Goal: Task Accomplishment & Management: Manage account settings

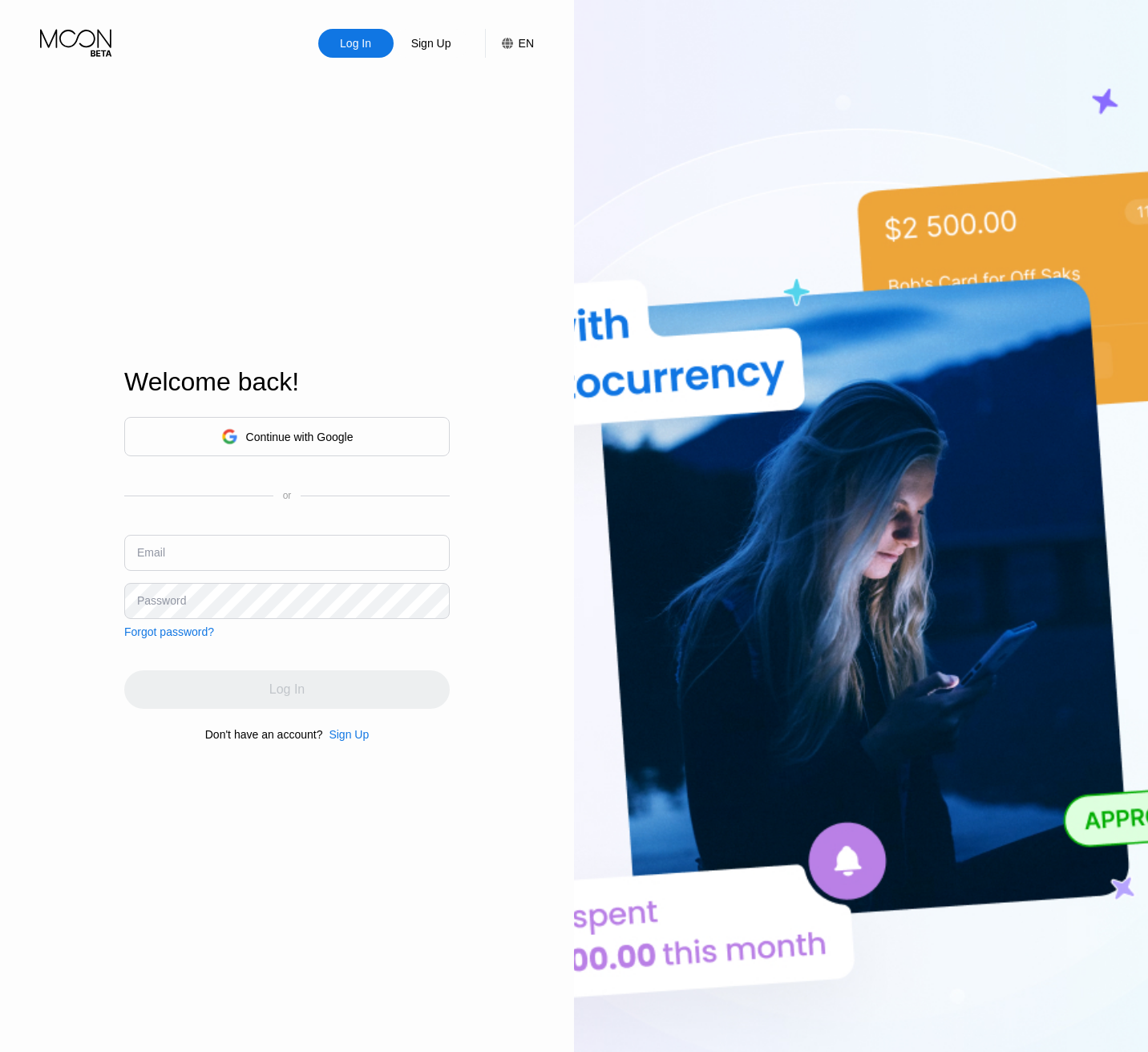
type input "[EMAIL_ADDRESS][DOMAIN_NAME]"
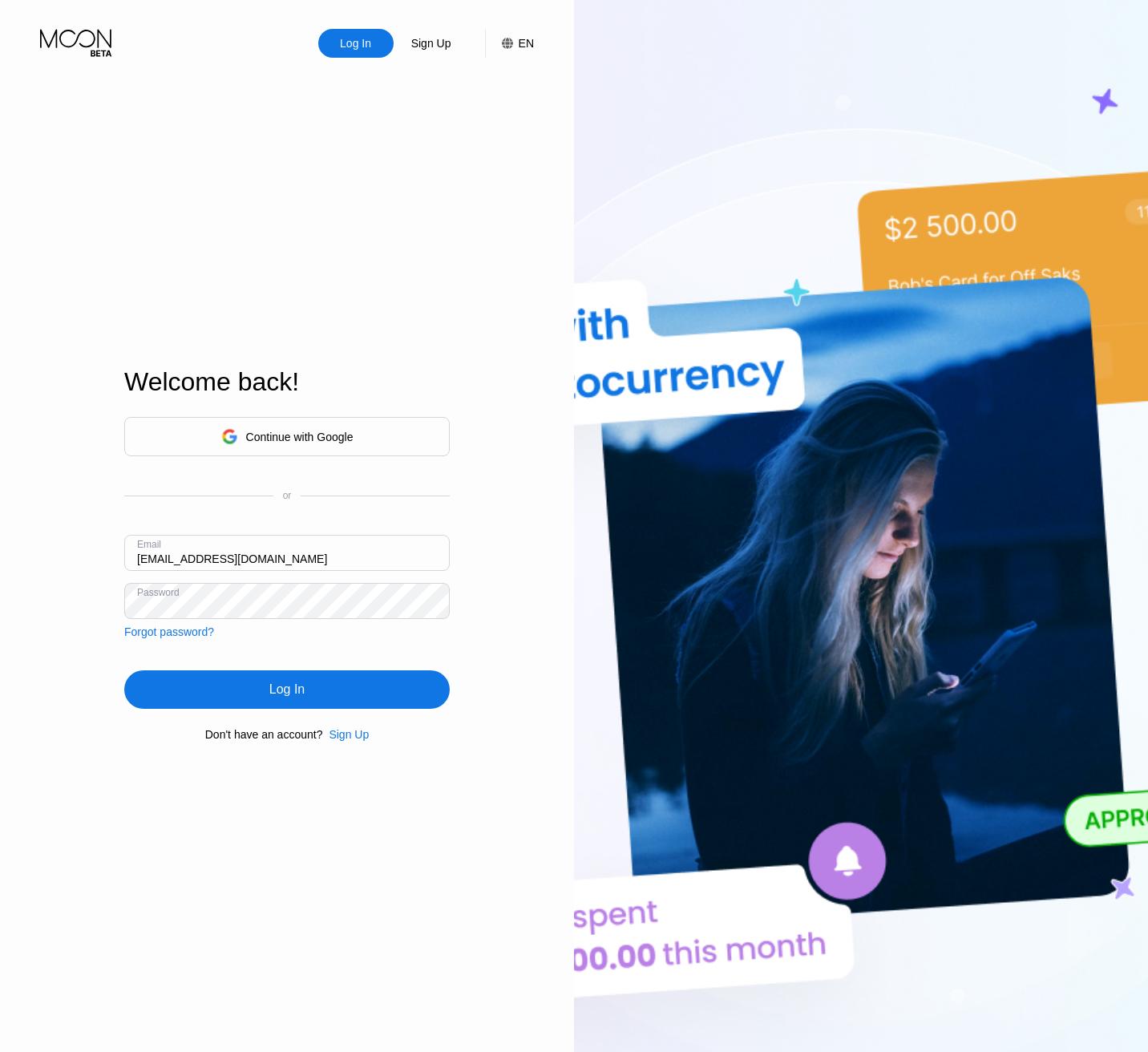
click at [172, 691] on div "Log In" at bounding box center [287, 689] width 326 height 38
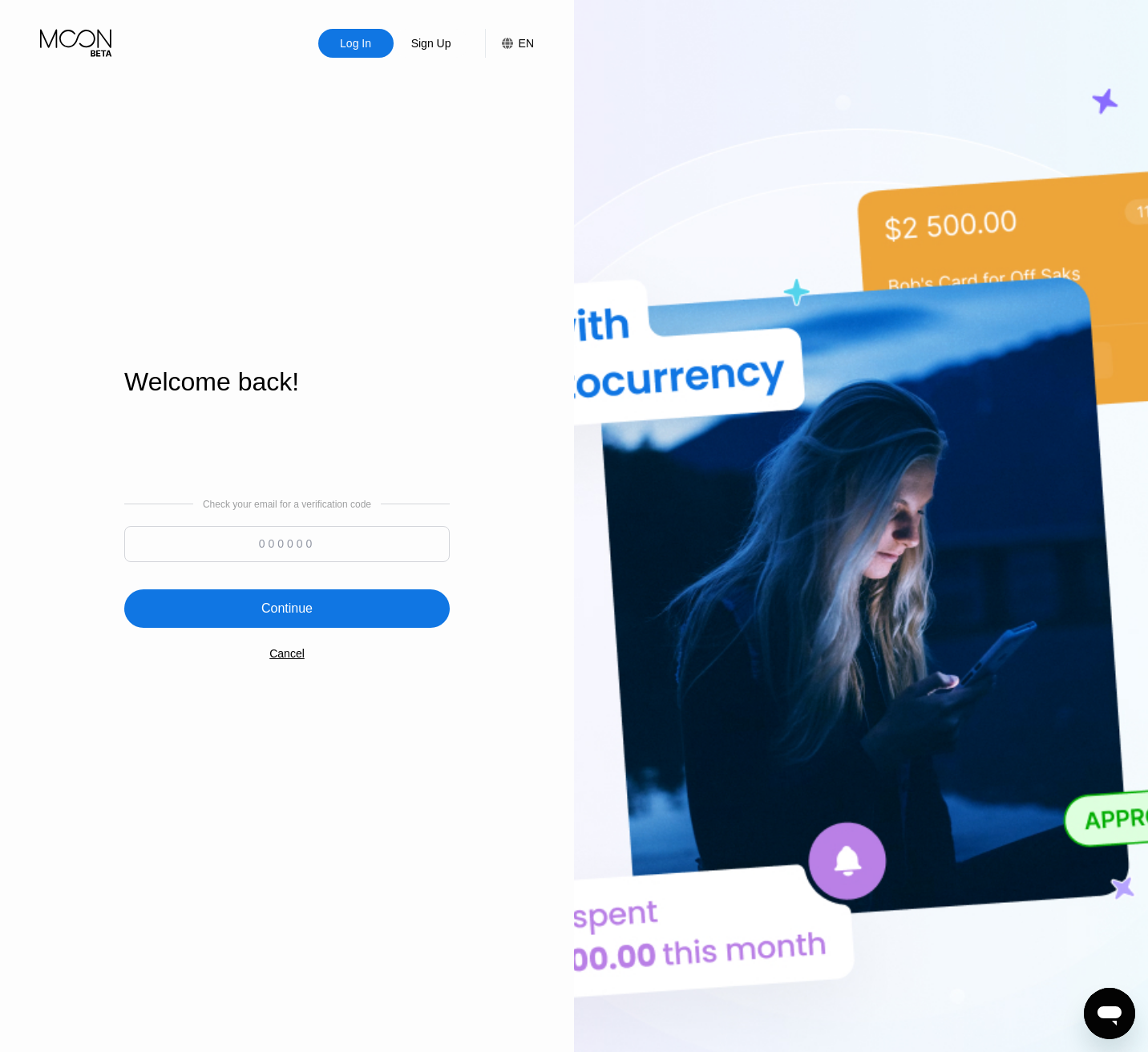
click at [254, 536] on input at bounding box center [287, 544] width 326 height 37
type input "338681"
click at [231, 614] on div "Continue" at bounding box center [287, 608] width 326 height 38
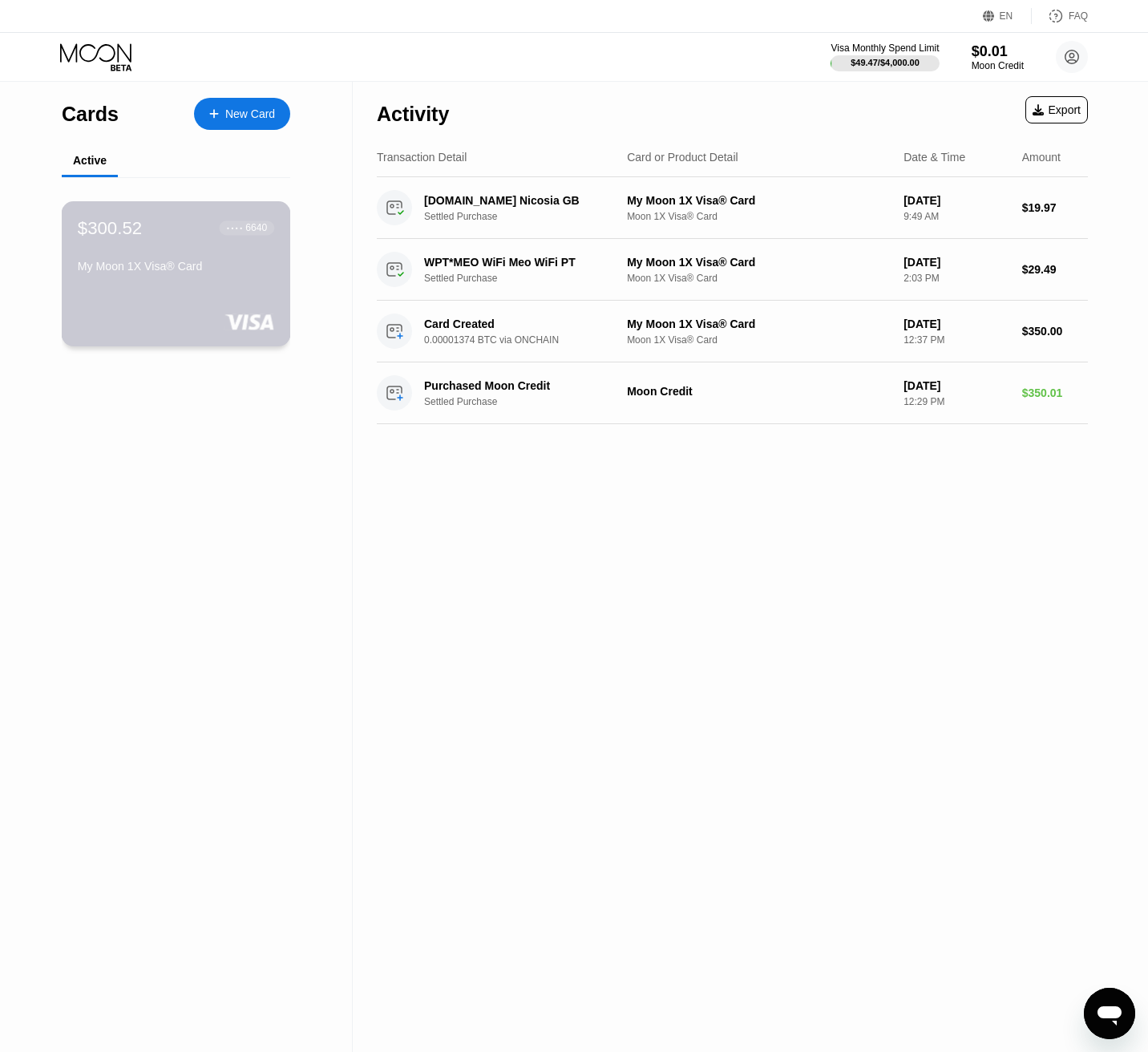
click at [206, 313] on div "$300.52 ● ● ● ● 6640 My Moon 1X Visa® Card" at bounding box center [176, 273] width 229 height 145
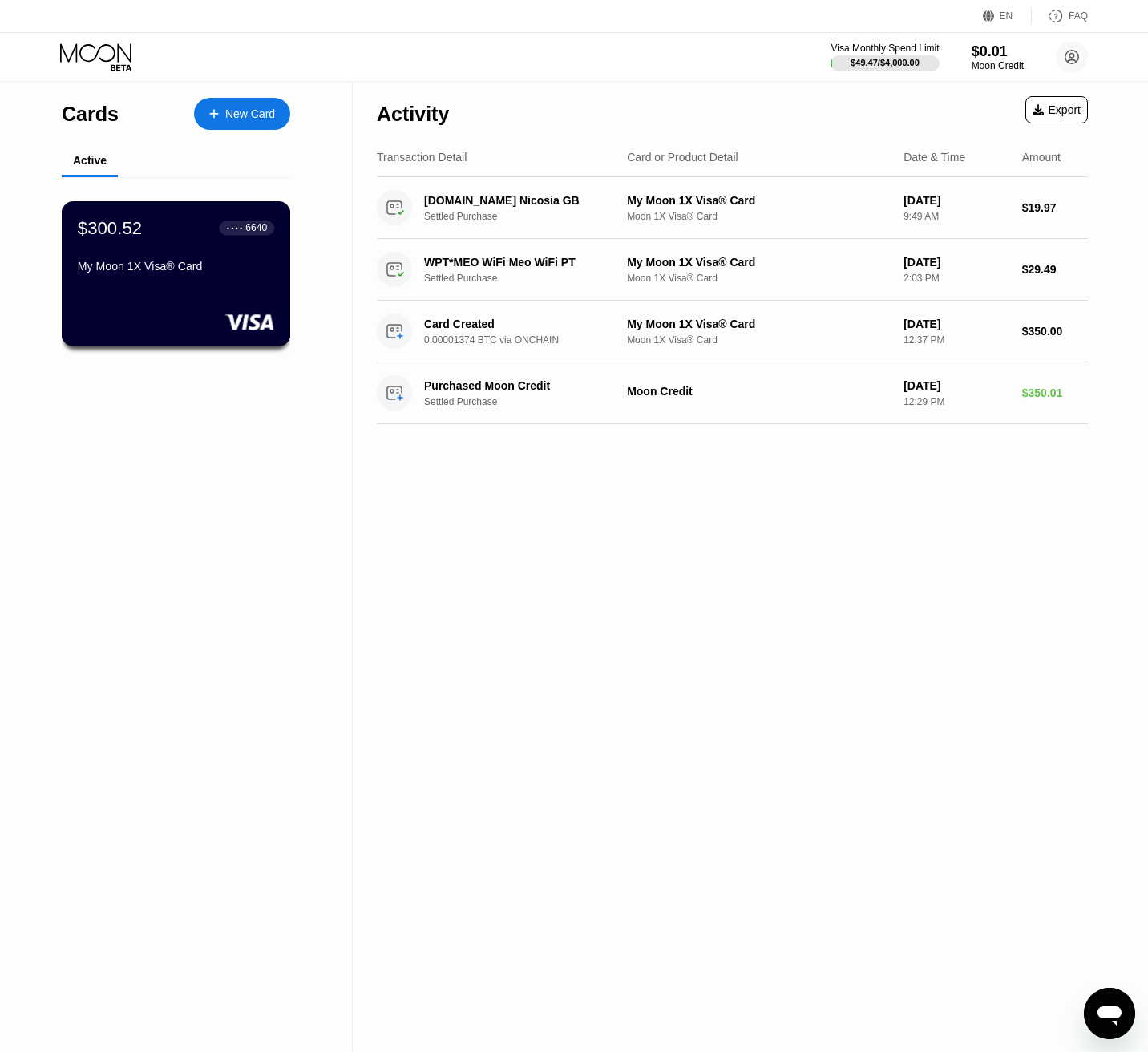
click at [174, 238] on div "$300.52 ● ● ● ● 6640" at bounding box center [176, 227] width 196 height 21
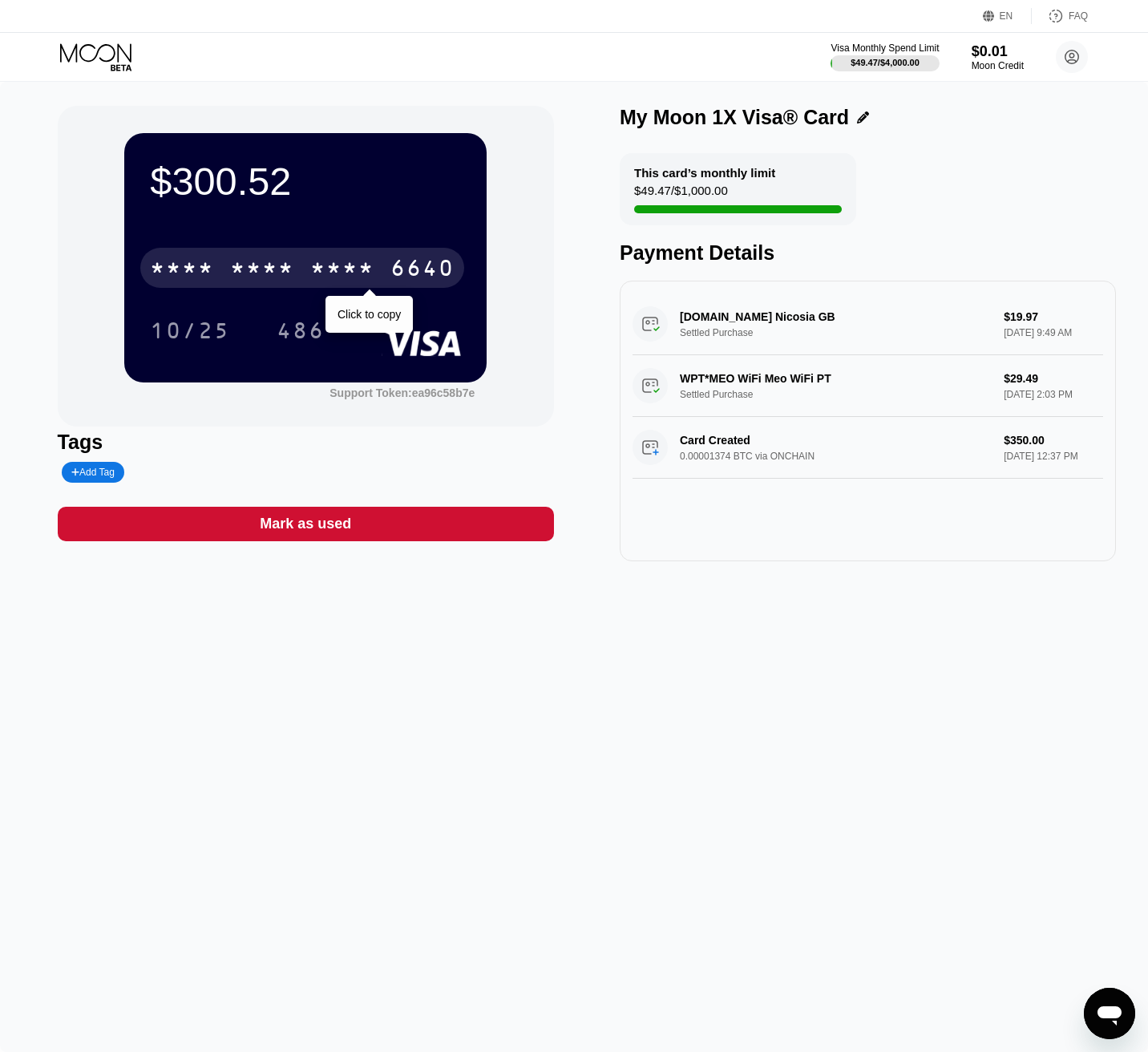
click at [274, 283] on div "* * * *" at bounding box center [262, 270] width 65 height 25
